Goal: Check status

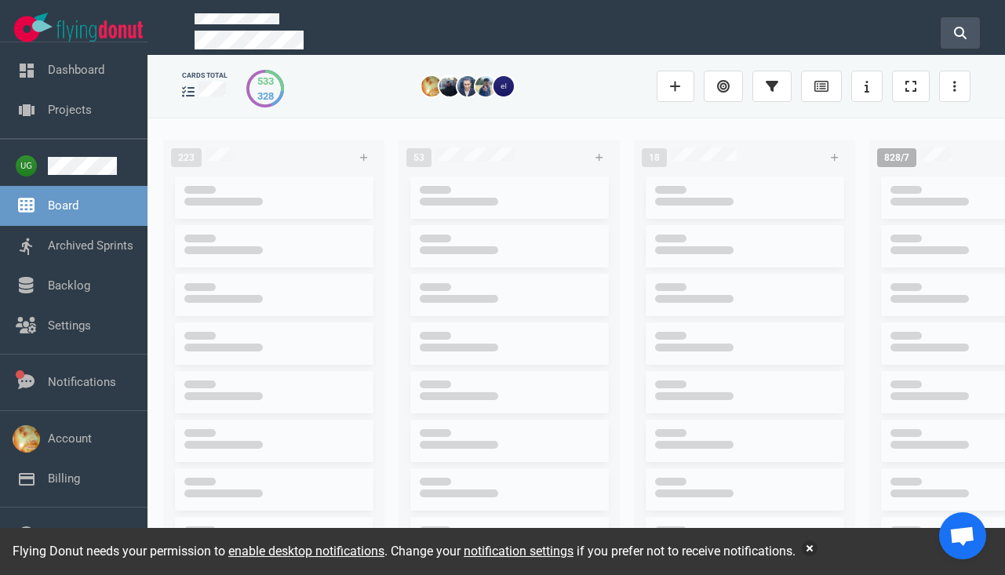
click at [950, 21] on button at bounding box center [960, 32] width 39 height 31
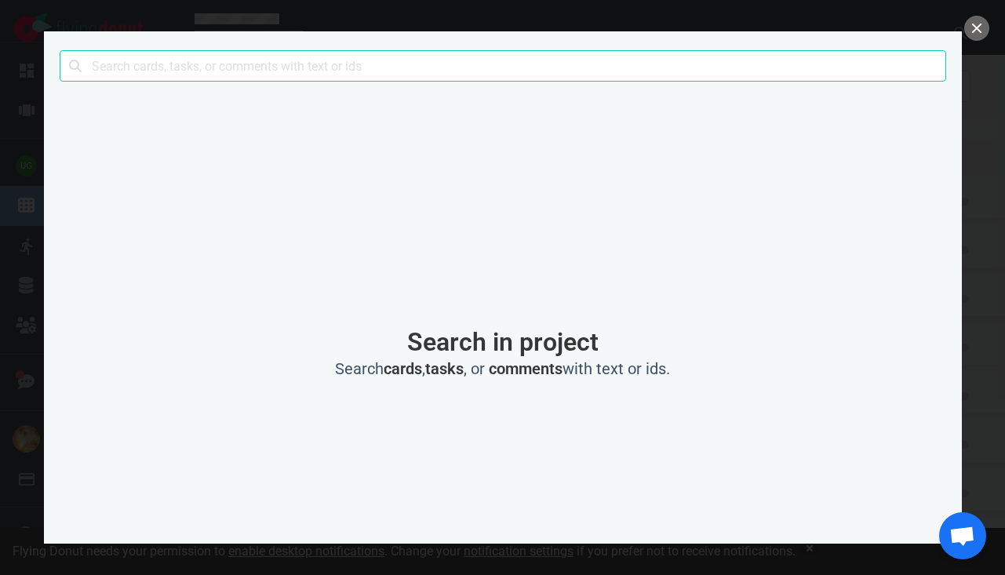
click at [421, 64] on input "text" at bounding box center [503, 65] width 887 height 31
type input "#7471"
click button "Search" at bounding box center [0, 0] width 0 height 0
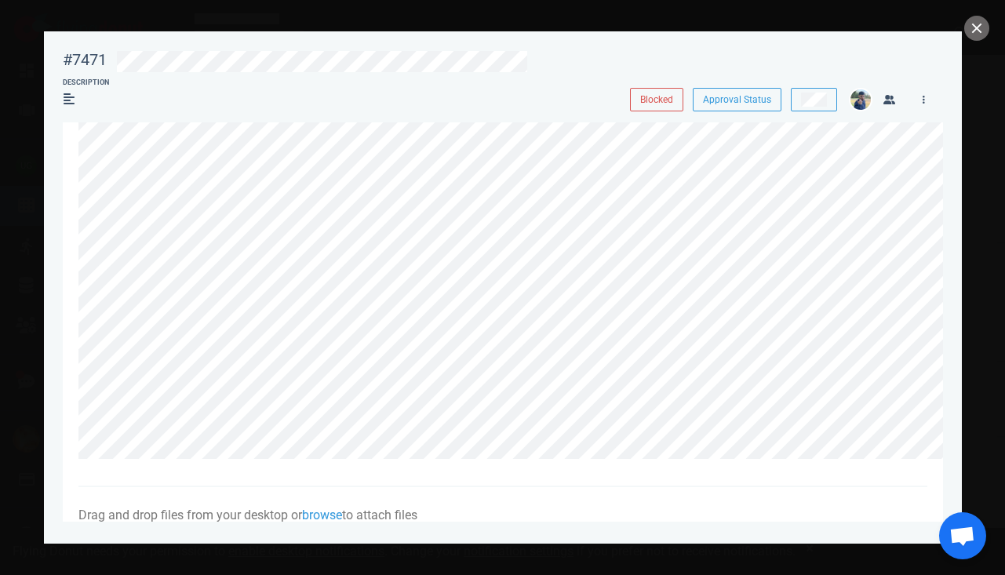
scroll to position [830, 0]
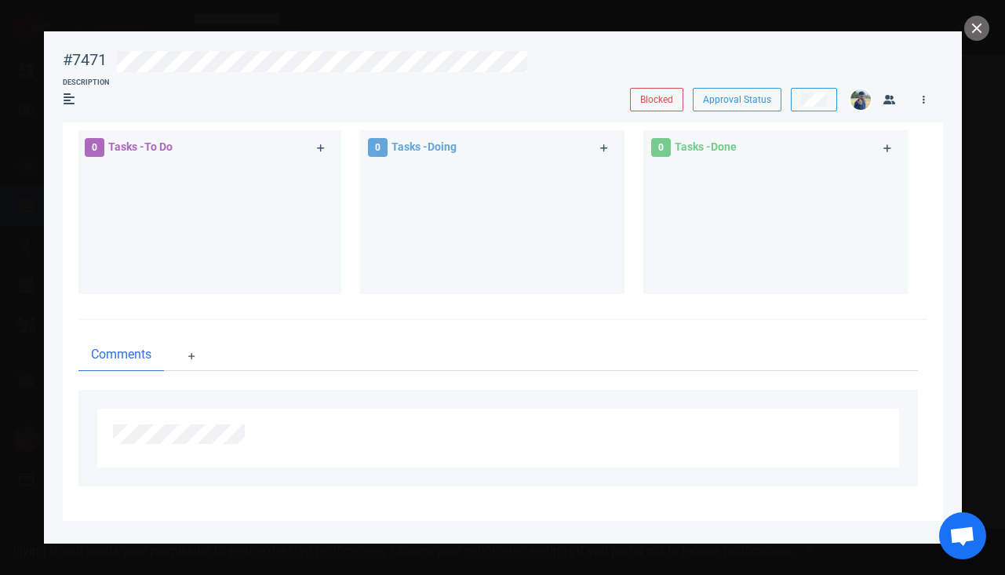
click at [416, 375] on div "Comments" at bounding box center [502, 412] width 849 height 185
click at [982, 30] on button "close" at bounding box center [977, 28] width 25 height 25
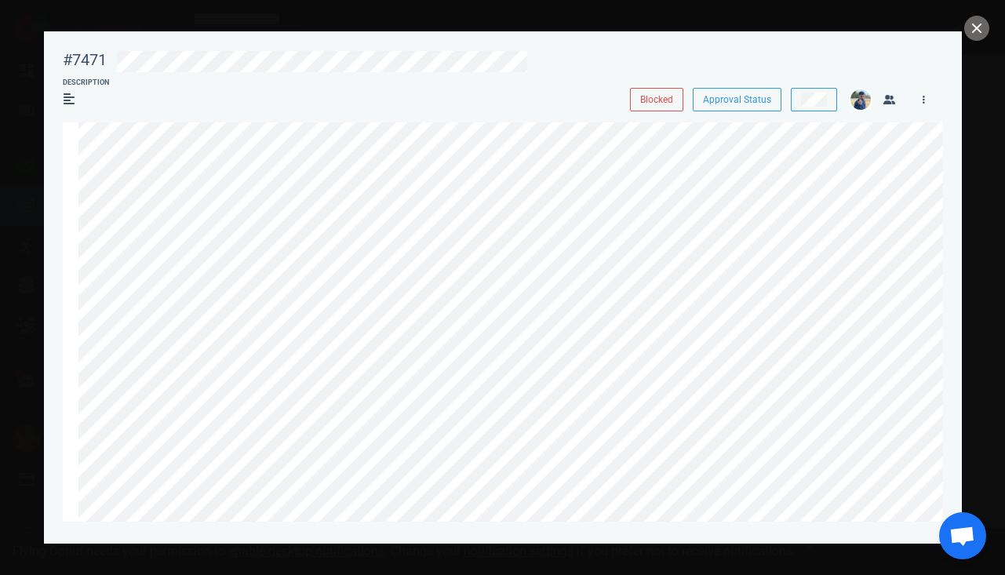
scroll to position [0, 0]
drag, startPoint x: 51, startPoint y: 45, endPoint x: 600, endPoint y: 625, distance: 798.9
click at [600, 574] on html "Open Menu Close Menu Open Menu Filter Backlog Assignees Add users to filter by …" at bounding box center [502, 287] width 1005 height 575
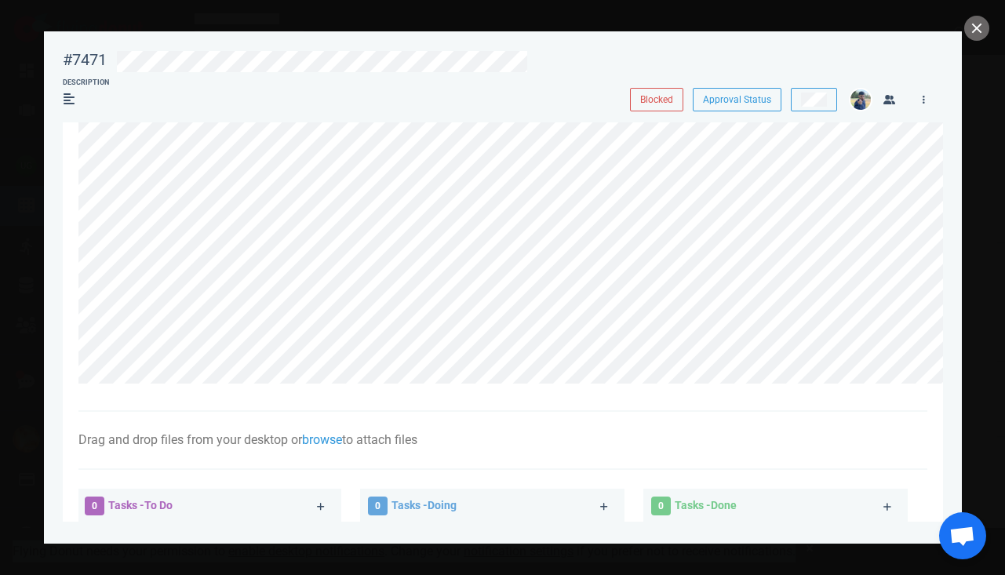
scroll to position [478, 0]
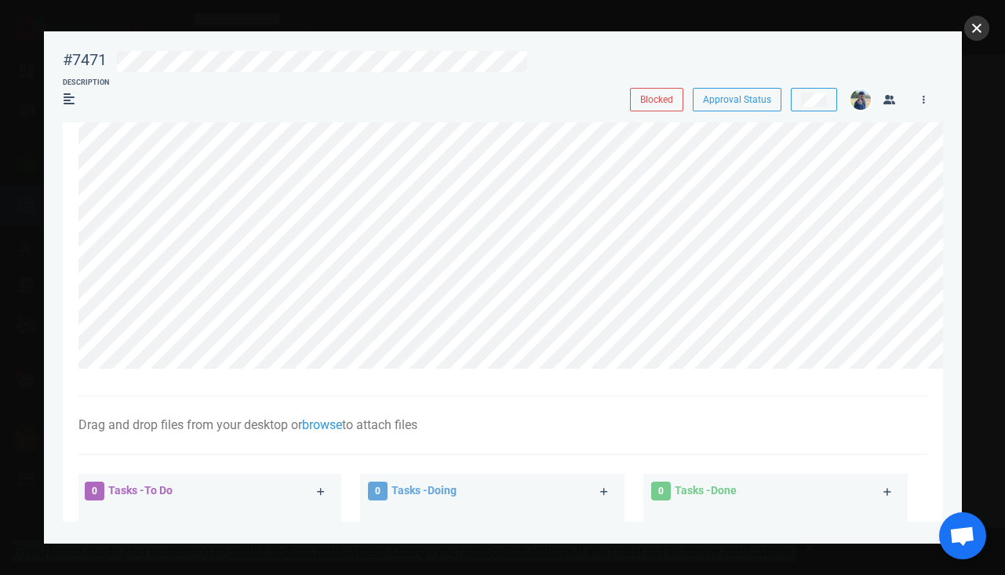
click at [984, 28] on button "close" at bounding box center [977, 28] width 25 height 25
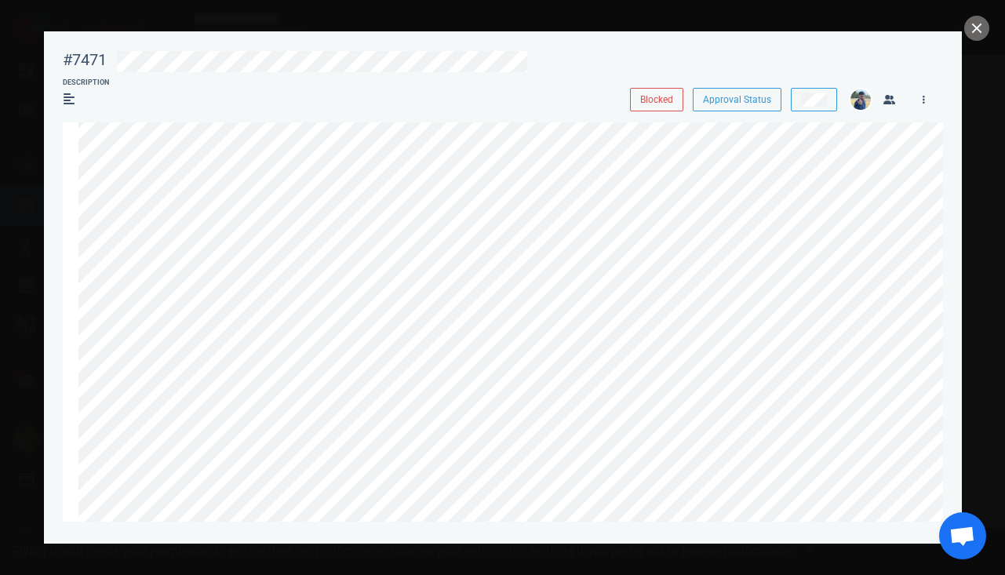
scroll to position [0, 0]
